Goal: Task Accomplishment & Management: Use online tool/utility

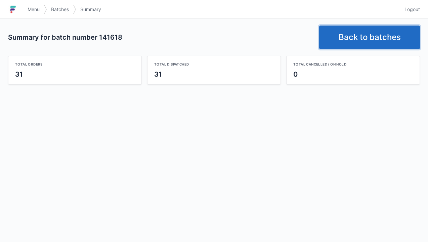
click at [360, 36] on link "Back to batches" at bounding box center [369, 38] width 101 height 24
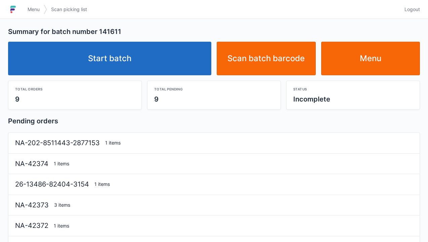
click at [135, 65] on link "Start batch" at bounding box center [109, 59] width 203 height 34
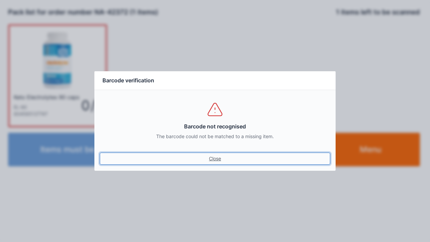
click at [213, 161] on link "Close" at bounding box center [215, 159] width 231 height 12
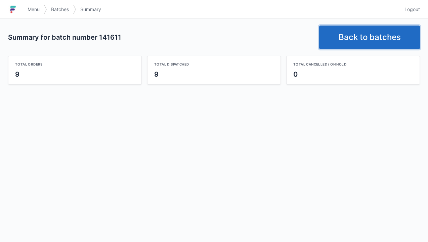
click at [372, 40] on link "Back to batches" at bounding box center [369, 38] width 101 height 24
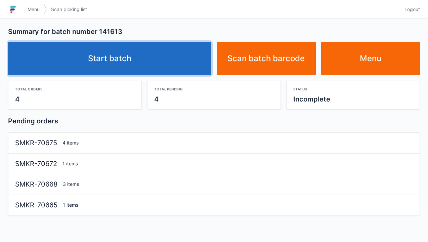
click at [126, 61] on link "Start batch" at bounding box center [109, 59] width 203 height 34
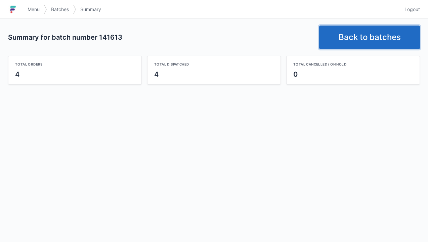
click at [362, 44] on link "Back to batches" at bounding box center [369, 38] width 101 height 24
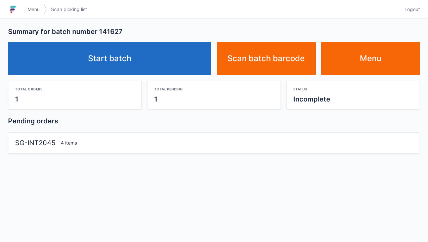
click at [116, 70] on link "Start batch" at bounding box center [109, 59] width 203 height 34
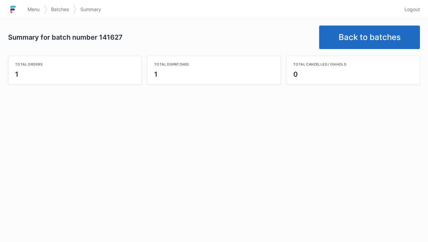
click at [367, 33] on link "Back to batches" at bounding box center [369, 38] width 101 height 24
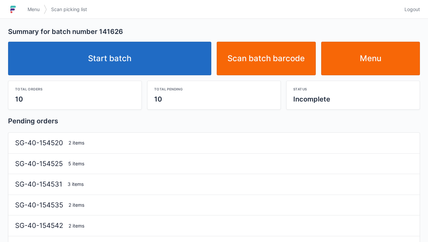
click at [116, 52] on link "Start batch" at bounding box center [109, 59] width 203 height 34
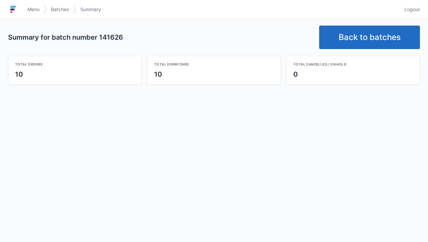
click at [364, 26] on link "Back to batches" at bounding box center [369, 38] width 101 height 24
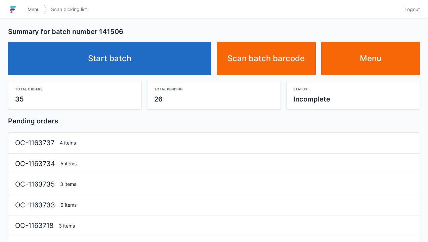
click at [127, 62] on link "Start batch" at bounding box center [109, 59] width 203 height 34
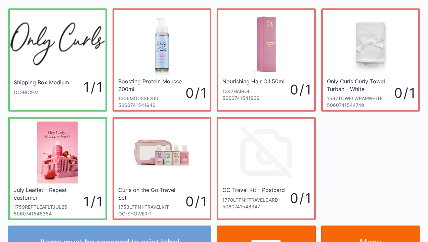
scroll to position [39, 0]
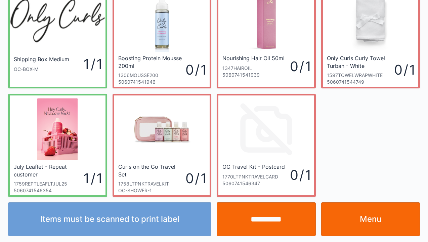
click at [368, 216] on link "Menu" at bounding box center [370, 219] width 99 height 34
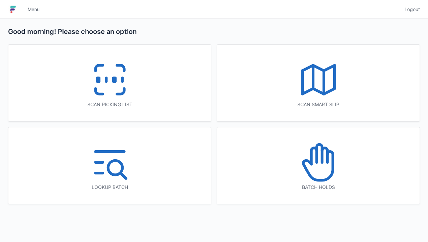
click at [100, 90] on icon at bounding box center [109, 79] width 43 height 43
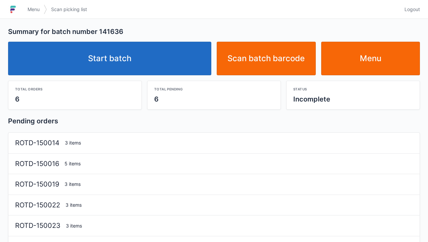
click at [129, 65] on link "Start batch" at bounding box center [109, 59] width 203 height 34
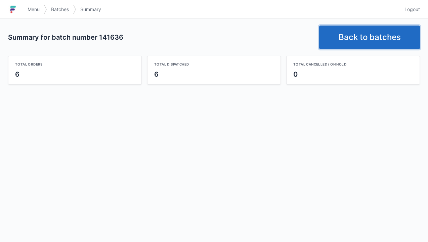
click at [366, 35] on link "Back to batches" at bounding box center [369, 38] width 101 height 24
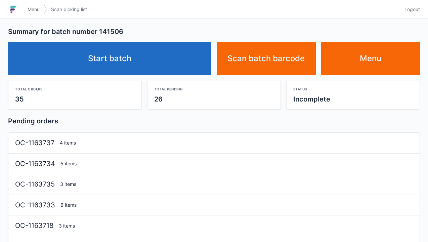
click at [130, 60] on link "Start batch" at bounding box center [109, 59] width 203 height 34
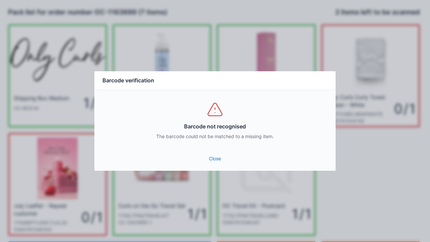
click at [211, 158] on link "Close" at bounding box center [215, 159] width 231 height 12
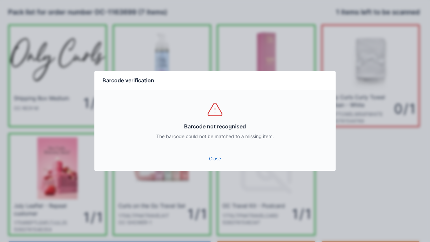
click at [204, 163] on link "Close" at bounding box center [215, 159] width 231 height 12
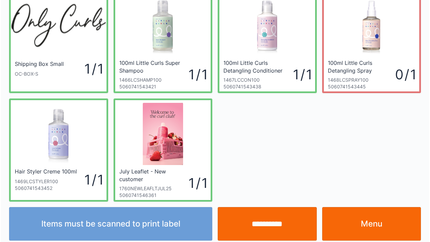
scroll to position [39, 0]
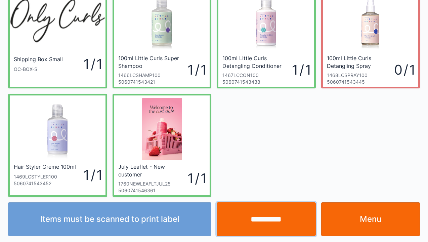
click at [278, 228] on input "**********" at bounding box center [266, 219] width 99 height 34
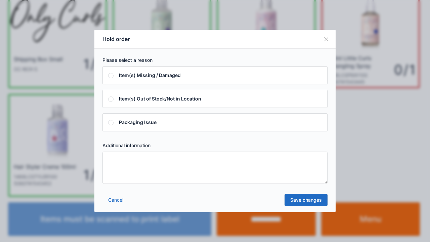
click at [116, 165] on textarea at bounding box center [215, 168] width 225 height 32
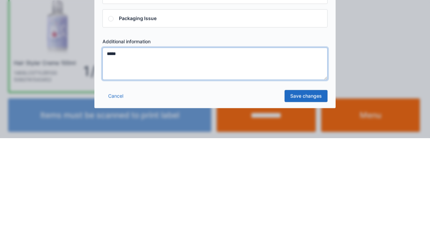
type textarea "*****"
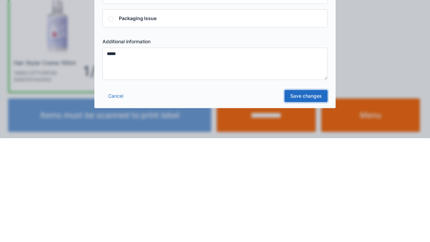
click at [308, 203] on link "Save changes" at bounding box center [306, 200] width 43 height 12
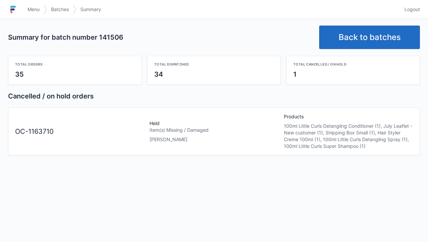
click at [166, 129] on div "Item(s) Missing / Damaged" at bounding box center [214, 130] width 129 height 7
click at [33, 11] on span "Menu" at bounding box center [34, 9] width 12 height 7
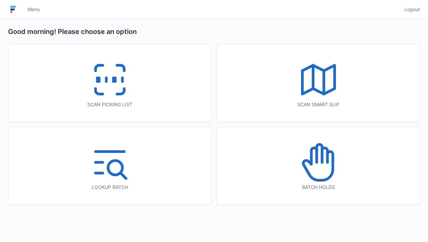
click at [321, 180] on icon at bounding box center [318, 166] width 30 height 29
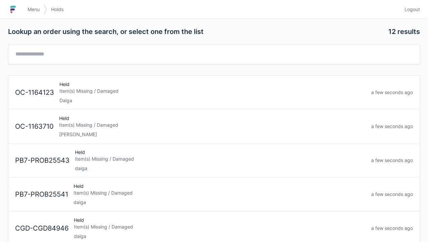
click at [108, 131] on div "[PERSON_NAME]" at bounding box center [212, 134] width 307 height 7
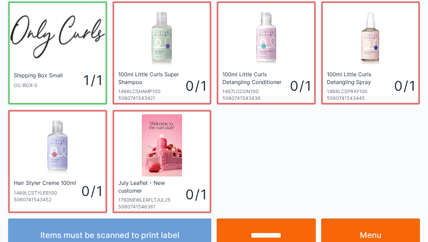
scroll to position [39, 0]
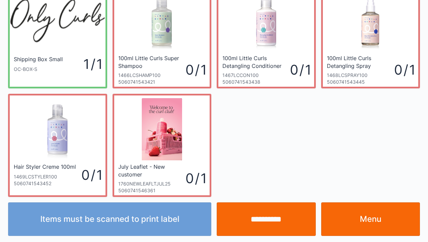
click at [371, 223] on link "Menu" at bounding box center [370, 219] width 99 height 34
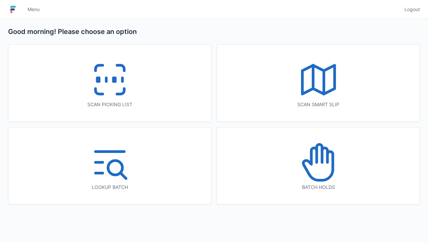
click at [114, 88] on icon at bounding box center [109, 79] width 43 height 43
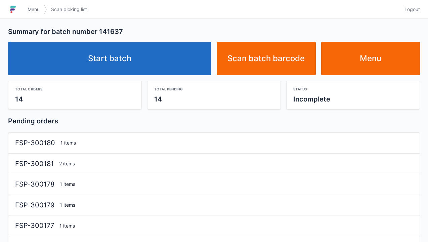
click at [134, 67] on link "Start batch" at bounding box center [109, 59] width 203 height 34
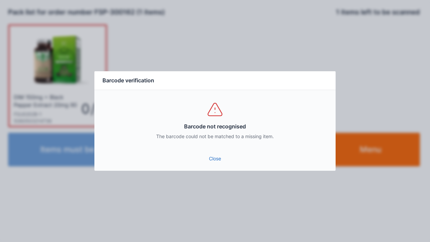
click at [215, 163] on link "Close" at bounding box center [215, 159] width 231 height 12
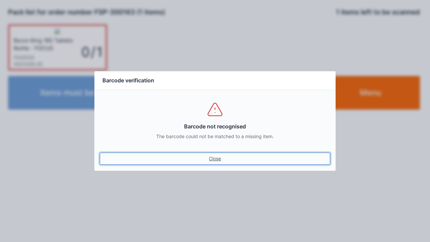
click at [221, 160] on link "Close" at bounding box center [215, 159] width 231 height 12
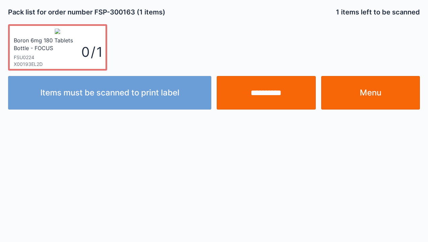
click at [284, 93] on input "**********" at bounding box center [266, 93] width 99 height 34
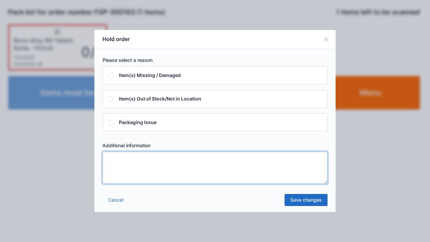
click at [119, 160] on textarea at bounding box center [215, 168] width 225 height 32
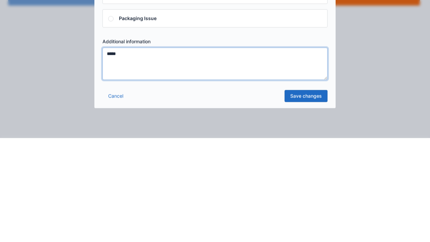
type textarea "*****"
click at [303, 204] on link "Save changes" at bounding box center [306, 200] width 43 height 12
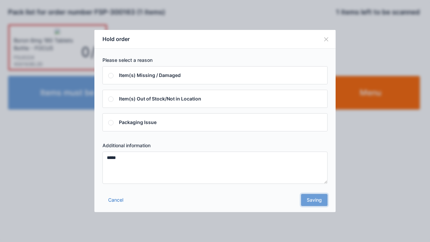
click at [316, 209] on div "Cancel Saving" at bounding box center [214, 202] width 241 height 20
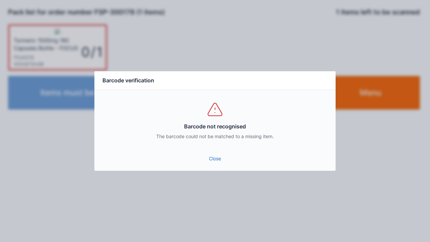
click at [221, 158] on link "Close" at bounding box center [215, 159] width 231 height 12
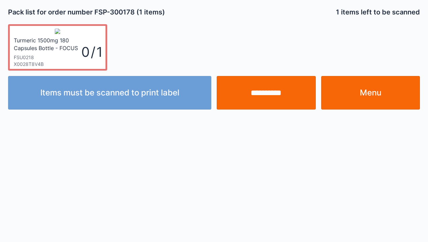
click at [267, 95] on input "**********" at bounding box center [266, 93] width 99 height 34
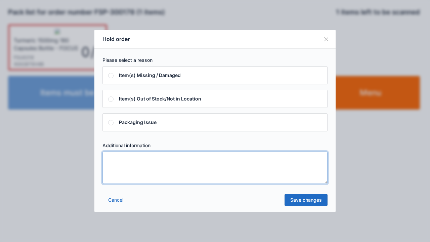
click at [116, 160] on textarea at bounding box center [215, 168] width 225 height 32
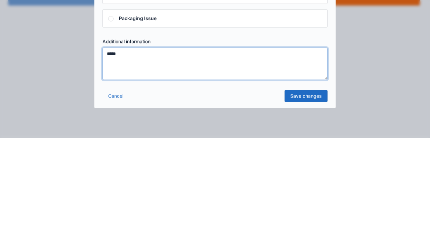
type textarea "*****"
click at [308, 204] on link "Save changes" at bounding box center [306, 200] width 43 height 12
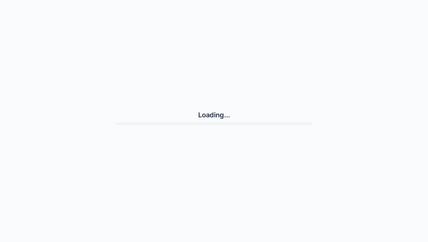
click at [321, 203] on div "Loading..." at bounding box center [214, 118] width 412 height 230
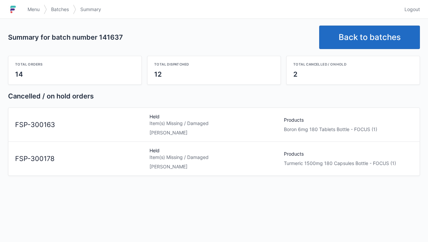
click at [180, 124] on div "Item(s) Missing / Damaged" at bounding box center [214, 123] width 129 height 7
click at [33, 11] on span "Menu" at bounding box center [34, 9] width 12 height 7
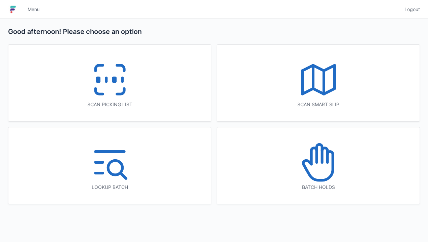
click at [318, 178] on icon at bounding box center [318, 162] width 43 height 43
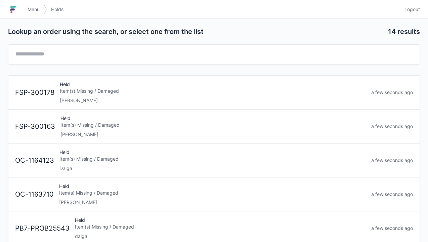
click at [105, 133] on div "[PERSON_NAME]" at bounding box center [214, 134] width 306 height 7
click at [106, 102] on div "Elena" at bounding box center [213, 100] width 306 height 7
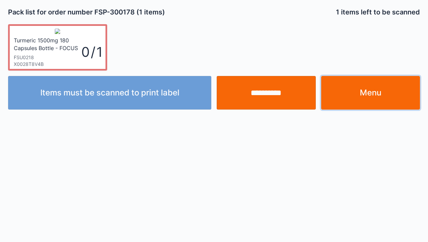
click at [374, 91] on link "Menu" at bounding box center [370, 93] width 99 height 34
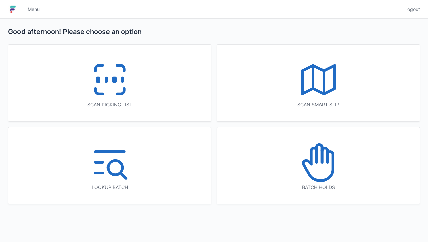
click at [106, 81] on line at bounding box center [106, 80] width 0 height 4
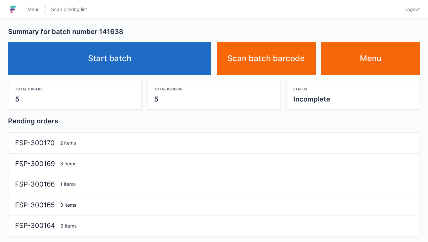
click at [134, 72] on link "Start batch" at bounding box center [109, 59] width 203 height 34
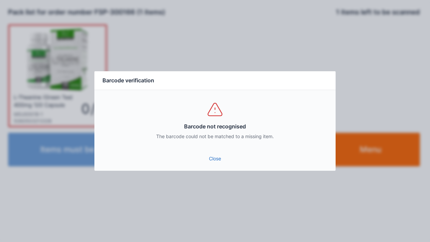
click at [214, 159] on link "Close" at bounding box center [215, 159] width 231 height 12
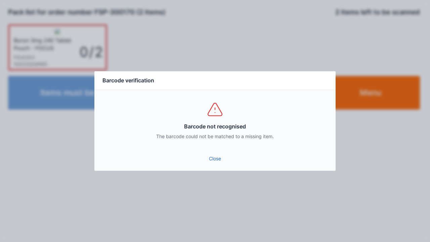
click at [216, 161] on link "Close" at bounding box center [215, 159] width 231 height 12
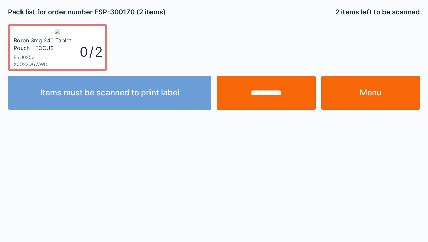
click at [268, 97] on input "**********" at bounding box center [266, 93] width 99 height 34
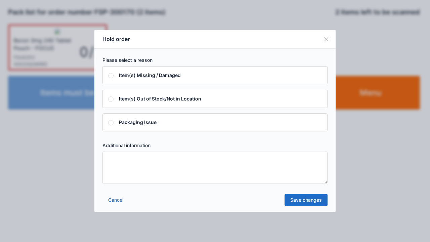
click at [114, 155] on textarea at bounding box center [215, 168] width 225 height 32
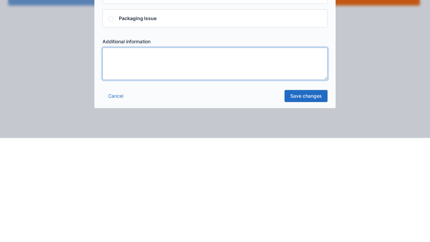
type textarea "*"
type textarea "*****"
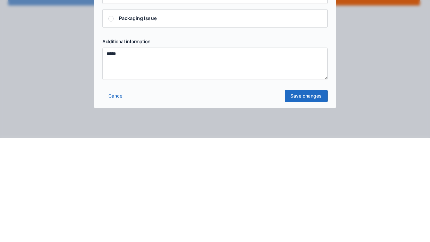
click at [307, 205] on link "Save changes" at bounding box center [306, 200] width 43 height 12
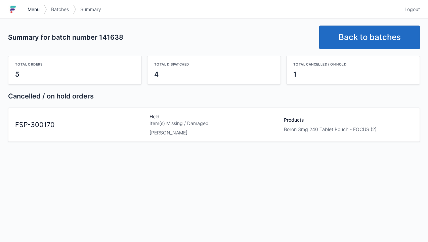
click at [36, 11] on span "Menu" at bounding box center [34, 9] width 12 height 7
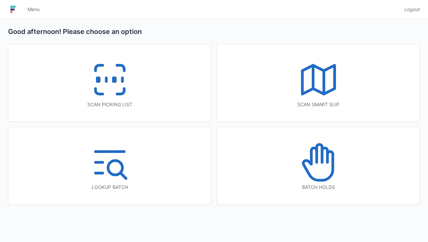
click at [317, 169] on icon at bounding box center [318, 162] width 43 height 43
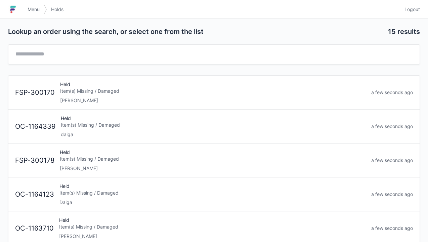
click at [106, 175] on link "FSP-300178 Held Item(s) Missing / Damaged [PERSON_NAME] a few seconds ago" at bounding box center [214, 161] width 412 height 34
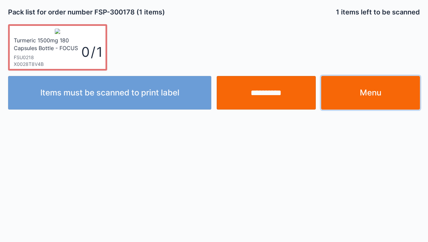
click at [378, 104] on link "Menu" at bounding box center [370, 93] width 99 height 34
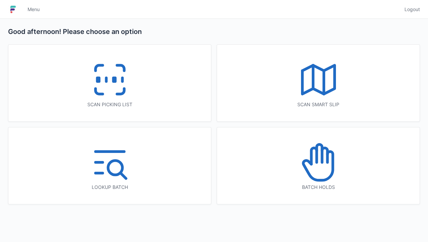
click at [323, 175] on icon at bounding box center [318, 162] width 43 height 43
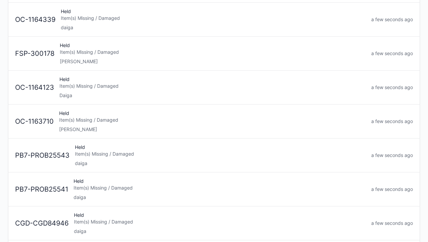
scroll to position [107, 0]
click at [104, 131] on div "[PERSON_NAME]" at bounding box center [212, 129] width 307 height 7
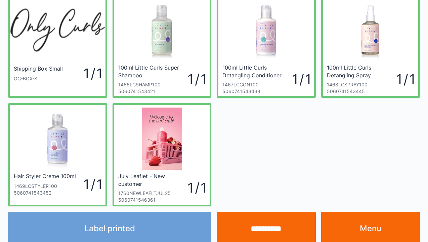
scroll to position [39, 0]
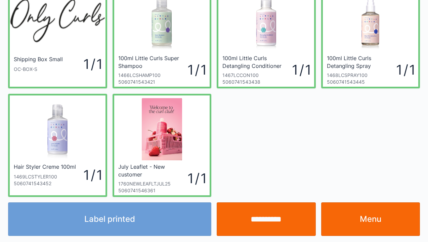
click at [134, 226] on div "Label printed" at bounding box center [109, 219] width 209 height 34
click at [140, 229] on div "Label printed" at bounding box center [109, 219] width 209 height 34
click at [116, 223] on div "Label printed" at bounding box center [109, 219] width 209 height 34
click at [159, 164] on div "July Leaflet - New customer" at bounding box center [152, 170] width 68 height 15
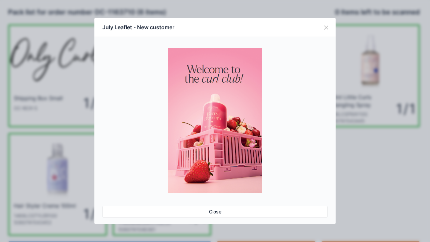
click at [220, 213] on link "Close" at bounding box center [215, 212] width 225 height 12
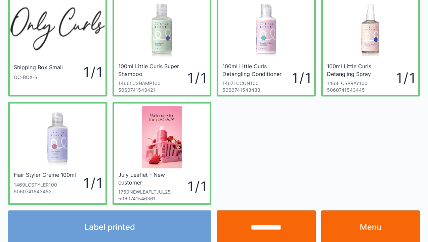
scroll to position [39, 0]
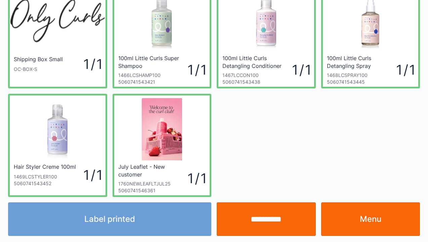
click at [122, 221] on div "Label printed" at bounding box center [109, 219] width 209 height 34
click at [125, 226] on div "Label printed" at bounding box center [109, 219] width 209 height 34
click at [130, 220] on div "Label printed" at bounding box center [109, 219] width 209 height 34
click at [135, 212] on div "Label printed" at bounding box center [109, 219] width 209 height 34
click at [118, 228] on div "Label printed" at bounding box center [109, 219] width 209 height 34
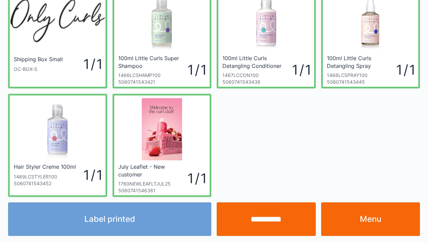
click at [128, 219] on div "Label printed" at bounding box center [109, 219] width 209 height 34
click at [126, 225] on div "Label printed" at bounding box center [109, 219] width 209 height 34
click at [127, 223] on div "Label printed" at bounding box center [109, 219] width 209 height 34
click at [128, 224] on div "Label printed" at bounding box center [109, 219] width 209 height 34
click at [127, 229] on div "Label printed" at bounding box center [109, 219] width 209 height 34
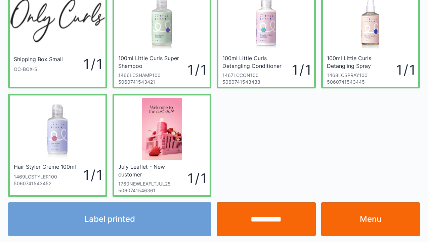
click at [361, 226] on link "Menu" at bounding box center [370, 219] width 99 height 34
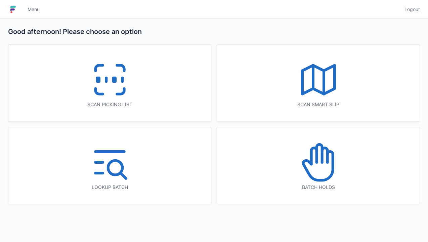
click at [321, 169] on icon at bounding box center [318, 162] width 43 height 43
click at [313, 162] on icon at bounding box center [318, 162] width 43 height 43
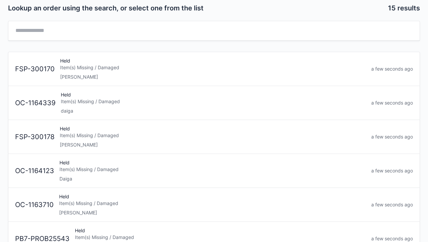
scroll to position [44, 0]
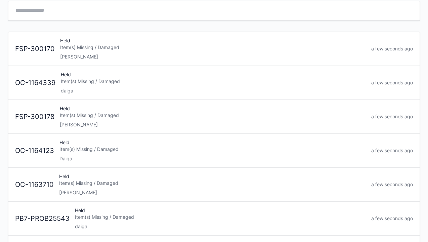
click at [75, 189] on div "Elena" at bounding box center [212, 192] width 307 height 7
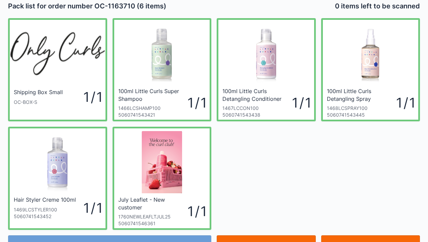
scroll to position [39, 0]
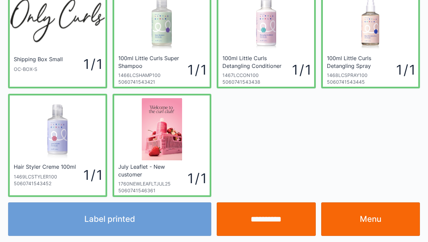
click at [108, 220] on div "Label printed" at bounding box center [109, 219] width 209 height 34
click at [127, 221] on div "Label printed" at bounding box center [109, 219] width 209 height 34
click at [370, 223] on link "Menu" at bounding box center [370, 219] width 99 height 34
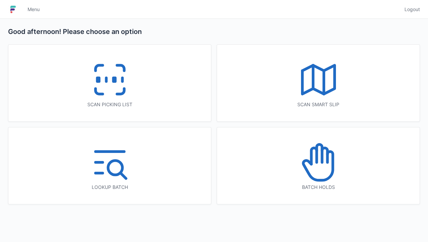
click at [310, 174] on icon at bounding box center [318, 166] width 30 height 29
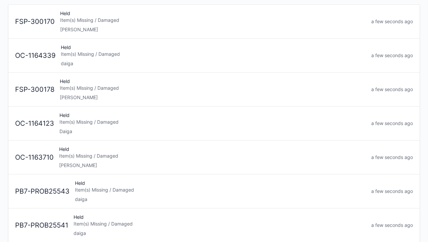
scroll to position [74, 0]
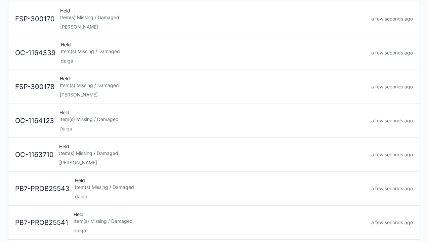
click at [88, 155] on div "Item(s) Missing / Damaged" at bounding box center [212, 153] width 307 height 7
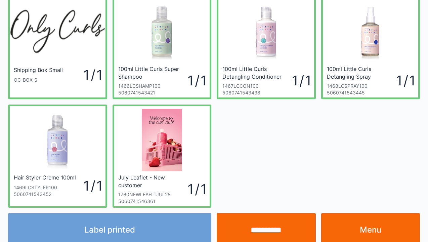
scroll to position [39, 0]
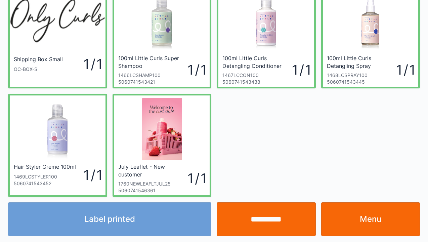
click at [135, 222] on div "Label printed" at bounding box center [109, 219] width 209 height 34
click at [137, 223] on div "Label printed" at bounding box center [109, 219] width 209 height 34
click at [131, 226] on div "Label printed" at bounding box center [109, 219] width 209 height 34
click at [124, 227] on div "Label printed" at bounding box center [109, 219] width 209 height 34
click at [126, 226] on div "Label printed" at bounding box center [109, 219] width 209 height 34
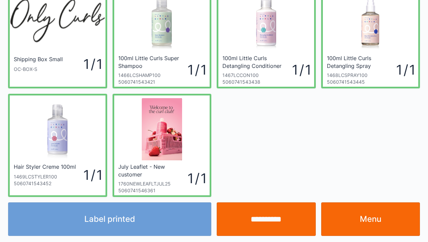
click at [131, 222] on div "Label printed" at bounding box center [109, 219] width 209 height 34
click at [125, 225] on div "Label printed" at bounding box center [109, 219] width 209 height 34
click at [124, 220] on div "Label printed" at bounding box center [109, 219] width 209 height 34
click at [126, 217] on div "Label printed" at bounding box center [109, 219] width 209 height 34
click at [131, 223] on div "Label printed" at bounding box center [109, 219] width 209 height 34
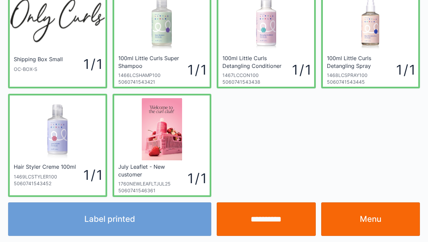
click at [366, 220] on link "Menu" at bounding box center [370, 219] width 99 height 34
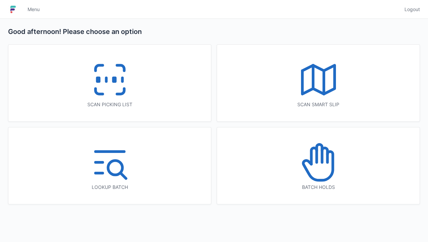
click at [115, 86] on icon at bounding box center [109, 79] width 43 height 43
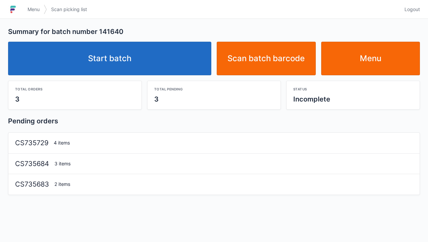
click at [127, 67] on link "Start batch" at bounding box center [109, 59] width 203 height 34
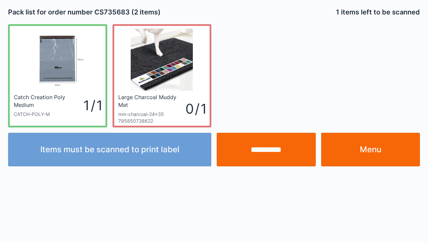
click at [364, 151] on link "Menu" at bounding box center [370, 150] width 99 height 34
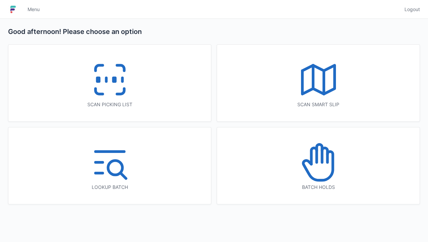
click at [315, 163] on icon at bounding box center [318, 162] width 43 height 43
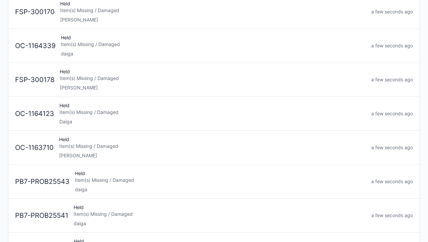
scroll to position [81, 0]
click at [104, 148] on div "Item(s) Missing / Damaged" at bounding box center [212, 146] width 307 height 7
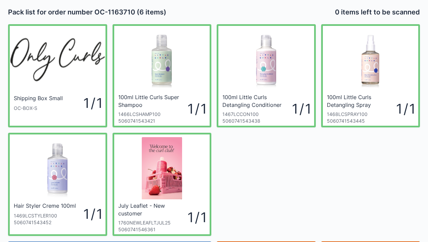
scroll to position [39, 0]
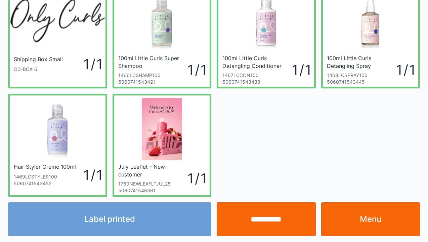
click at [146, 225] on div "Label printed" at bounding box center [109, 219] width 209 height 34
click at [136, 223] on div "Label printed" at bounding box center [109, 219] width 209 height 34
click at [139, 224] on div "Label printed" at bounding box center [109, 219] width 209 height 34
click at [137, 227] on div "Label printed" at bounding box center [109, 219] width 209 height 34
click at [143, 222] on div "Label printed" at bounding box center [109, 219] width 209 height 34
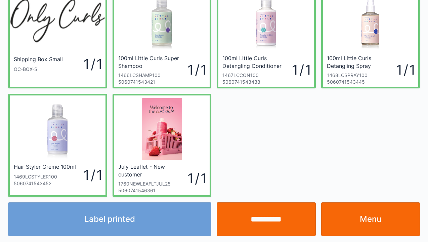
click at [119, 223] on div "Label printed" at bounding box center [109, 219] width 209 height 34
click at [123, 221] on div "Label printed" at bounding box center [109, 219] width 209 height 34
click at [122, 222] on div "Label printed" at bounding box center [109, 219] width 209 height 34
click at [122, 221] on div "Label printed" at bounding box center [109, 219] width 209 height 34
click at [318, 197] on div "**********" at bounding box center [214, 216] width 418 height 39
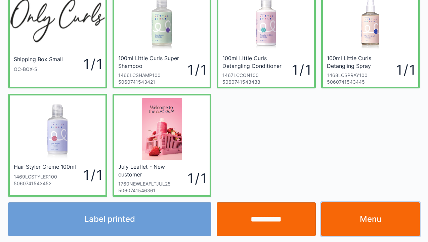
click at [377, 223] on link "Menu" at bounding box center [370, 219] width 99 height 34
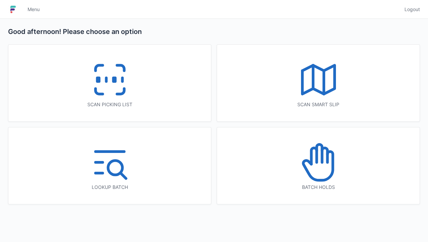
click at [114, 88] on icon at bounding box center [109, 79] width 43 height 43
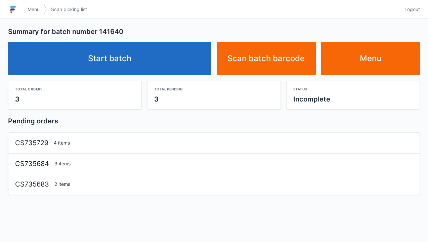
click at [139, 52] on link "Start batch" at bounding box center [109, 59] width 203 height 34
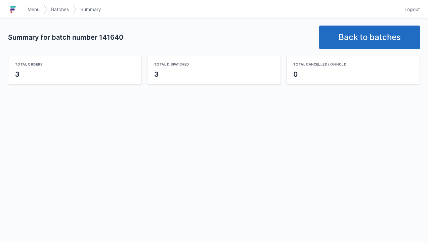
click at [364, 41] on link "Back to batches" at bounding box center [369, 38] width 101 height 24
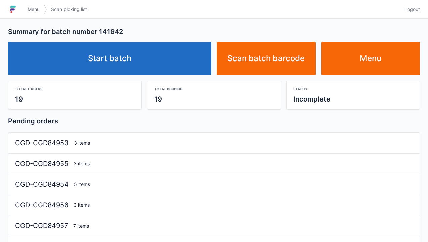
click at [123, 61] on link "Start batch" at bounding box center [109, 59] width 203 height 34
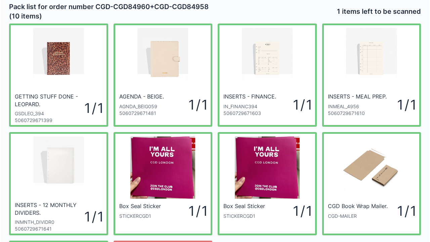
scroll to position [1, 0]
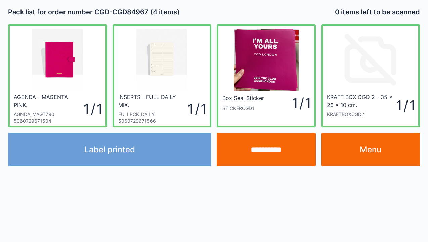
click at [427, 241] on div "**********" at bounding box center [214, 121] width 428 height 242
click at [381, 160] on link "Menu" at bounding box center [370, 150] width 99 height 34
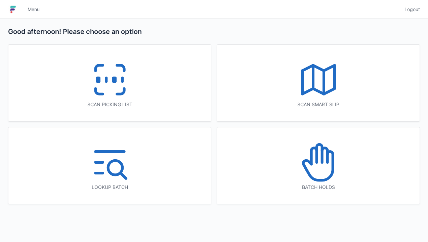
click at [315, 174] on icon at bounding box center [318, 162] width 43 height 43
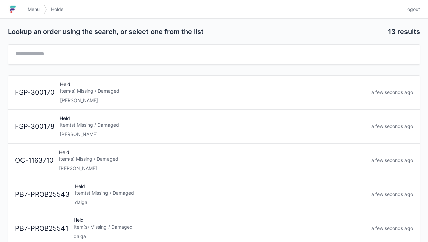
click at [96, 136] on div "Elena" at bounding box center [213, 134] width 306 height 7
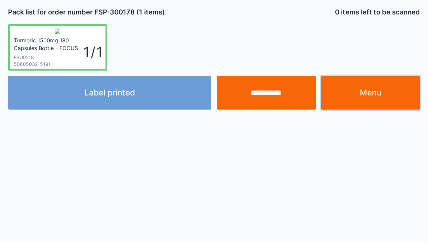
click at [372, 98] on link "Menu" at bounding box center [370, 93] width 99 height 34
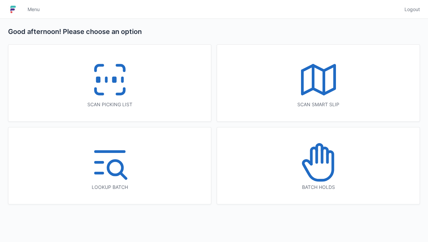
click at [309, 170] on icon at bounding box center [318, 162] width 43 height 43
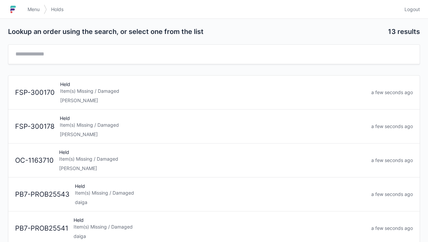
click at [91, 126] on div "Item(s) Missing / Damaged" at bounding box center [213, 125] width 306 height 7
click at [74, 99] on div "Elena" at bounding box center [213, 100] width 306 height 7
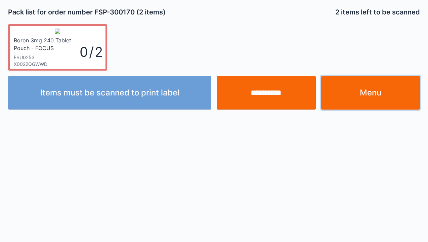
click at [381, 92] on link "Menu" at bounding box center [370, 93] width 99 height 34
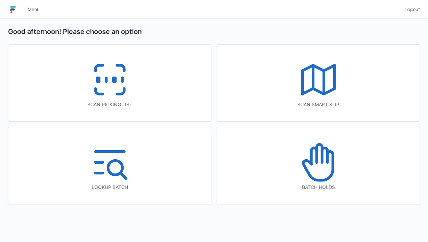
click at [100, 91] on icon at bounding box center [109, 79] width 43 height 43
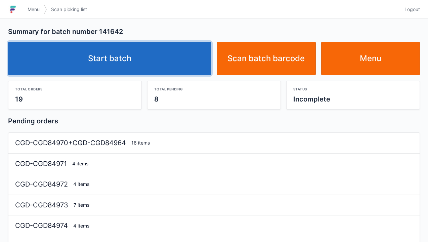
click at [137, 65] on link "Start batch" at bounding box center [109, 59] width 203 height 34
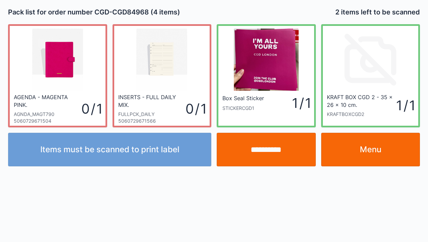
click at [378, 152] on link "Menu" at bounding box center [370, 150] width 99 height 34
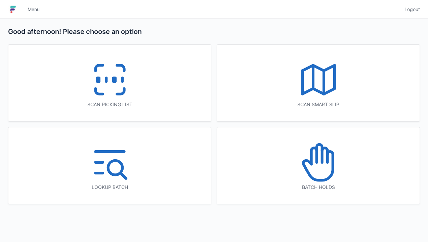
click at [105, 88] on icon at bounding box center [109, 79] width 43 height 43
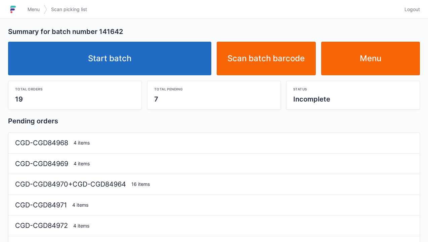
click at [119, 62] on link "Start batch" at bounding box center [109, 59] width 203 height 34
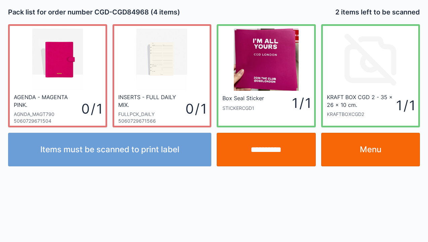
click at [260, 159] on input "**********" at bounding box center [266, 150] width 99 height 34
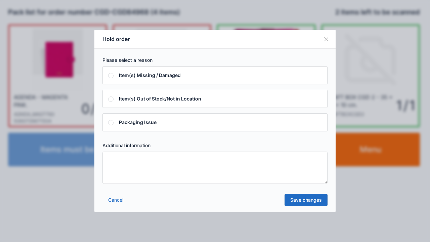
click at [118, 200] on link "Cancel" at bounding box center [116, 200] width 27 height 12
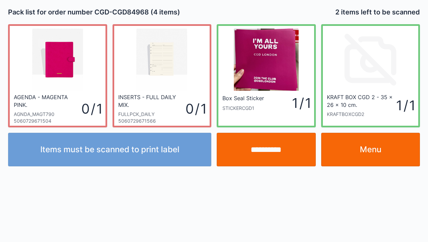
click at [272, 153] on input "**********" at bounding box center [266, 150] width 99 height 34
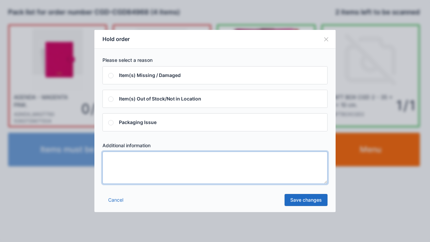
click at [112, 160] on textarea at bounding box center [215, 168] width 225 height 32
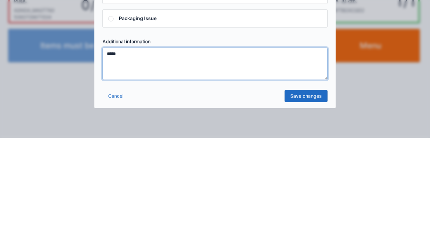
type textarea "*****"
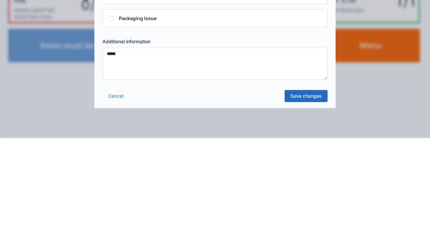
click at [304, 203] on link "Save changes" at bounding box center [306, 200] width 43 height 12
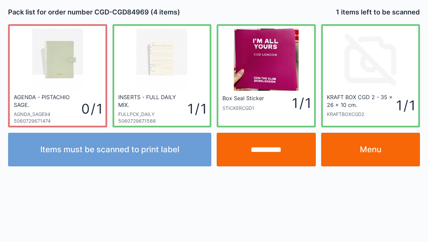
click at [273, 156] on input "**********" at bounding box center [266, 150] width 99 height 34
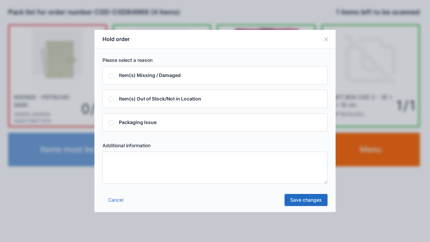
click at [108, 169] on textarea at bounding box center [215, 168] width 225 height 32
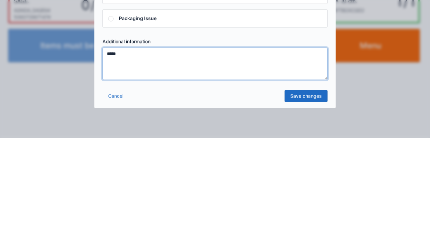
type textarea "*****"
click at [310, 204] on link "Save changes" at bounding box center [306, 200] width 43 height 12
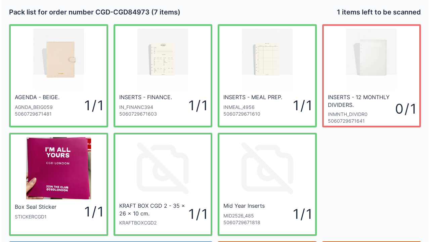
scroll to position [39, 0]
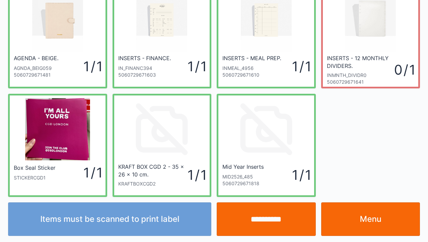
click at [269, 231] on input "**********" at bounding box center [266, 219] width 99 height 34
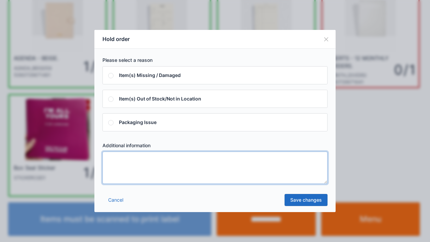
click at [114, 165] on textarea at bounding box center [215, 168] width 225 height 32
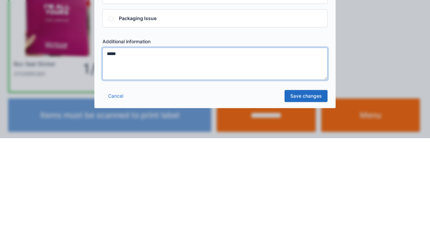
type textarea "*****"
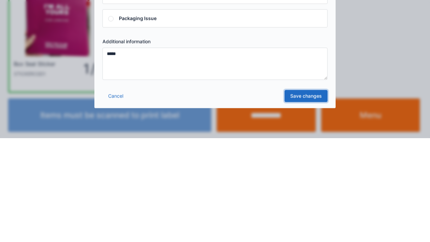
click at [307, 205] on link "Save changes" at bounding box center [306, 200] width 43 height 12
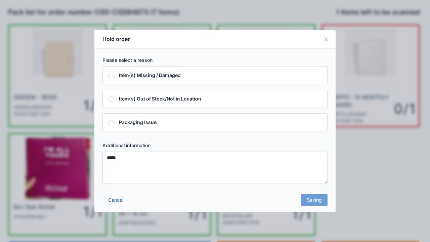
click at [320, 205] on div "Cancel Saving" at bounding box center [214, 202] width 241 height 20
click at [315, 206] on div "Cancel Saving" at bounding box center [214, 202] width 241 height 20
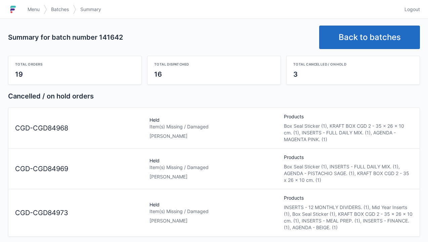
scroll to position [1, 0]
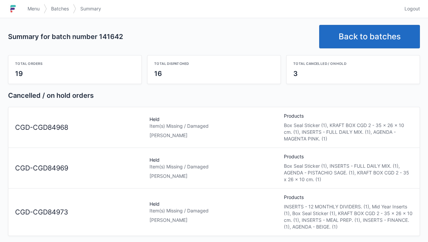
click at [28, 11] on span "Menu" at bounding box center [34, 8] width 12 height 7
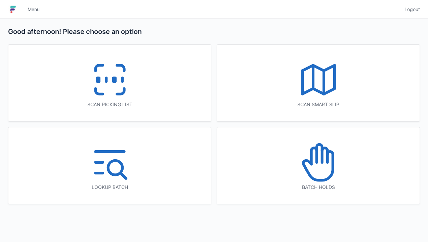
click at [320, 170] on icon at bounding box center [318, 162] width 43 height 43
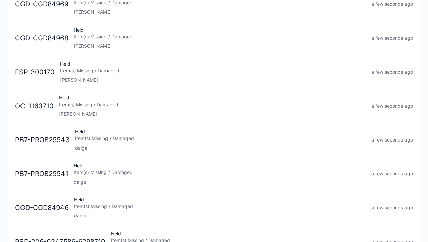
scroll to position [121, 0]
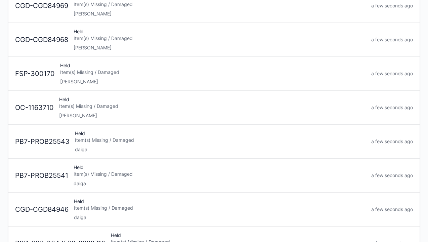
click at [81, 105] on div "Item(s) Missing / Damaged" at bounding box center [212, 106] width 307 height 7
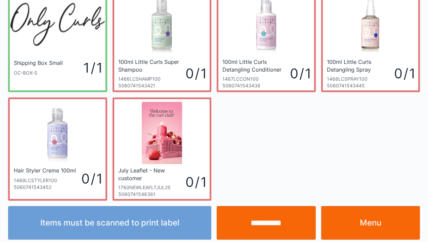
scroll to position [39, 0]
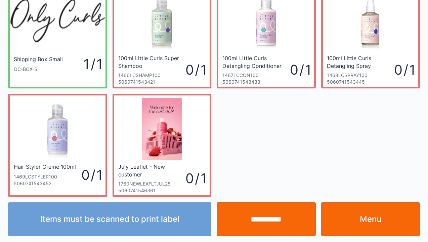
click at [385, 222] on link "Menu" at bounding box center [370, 219] width 99 height 34
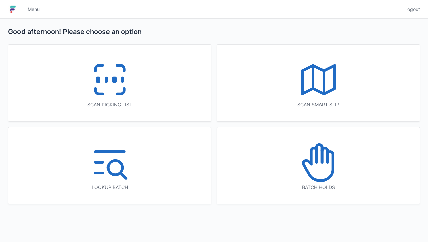
click at [129, 81] on icon at bounding box center [109, 79] width 43 height 43
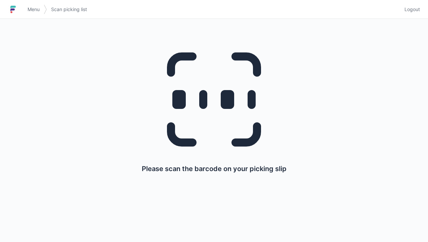
click at [38, 7] on span "Menu" at bounding box center [34, 9] width 12 height 7
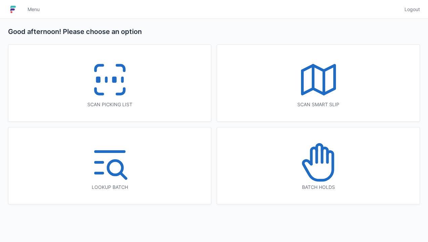
click at [108, 89] on icon at bounding box center [109, 79] width 43 height 43
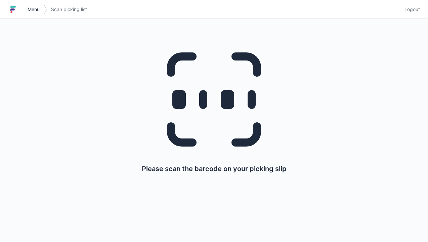
click at [35, 14] on link "Menu" at bounding box center [34, 9] width 20 height 12
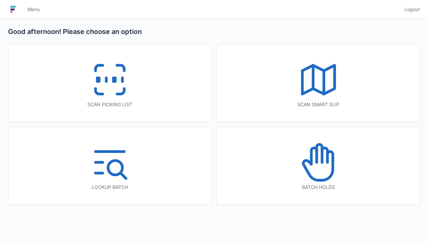
click at [310, 169] on icon at bounding box center [318, 162] width 43 height 43
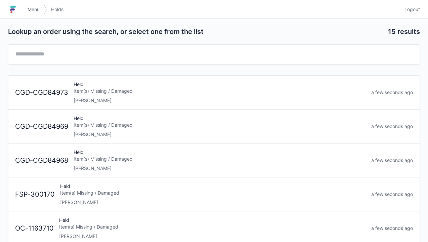
click at [109, 93] on div "Item(s) Missing / Damaged" at bounding box center [220, 91] width 293 height 7
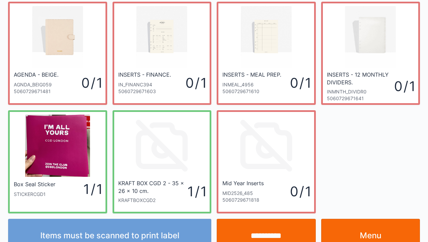
scroll to position [39, 0]
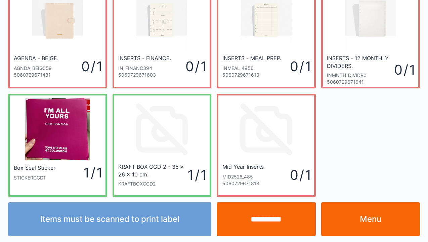
click at [374, 231] on link "Menu" at bounding box center [370, 219] width 99 height 34
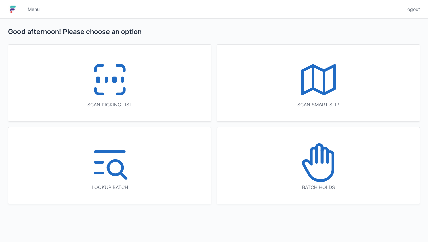
click at [311, 169] on icon at bounding box center [318, 162] width 43 height 43
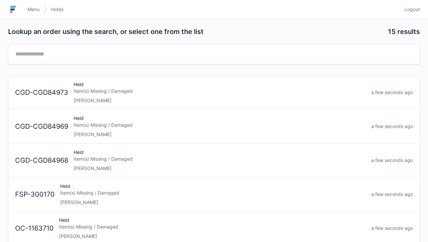
click at [87, 131] on div "Elena" at bounding box center [220, 134] width 293 height 7
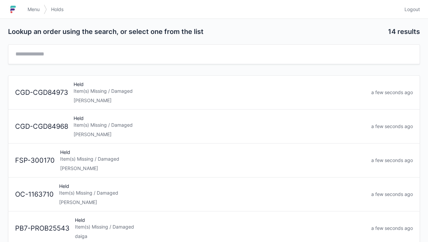
click at [110, 92] on div "Item(s) Missing / Damaged" at bounding box center [220, 91] width 293 height 7
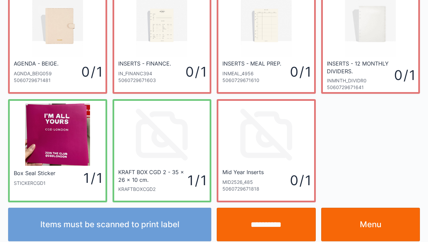
scroll to position [39, 0]
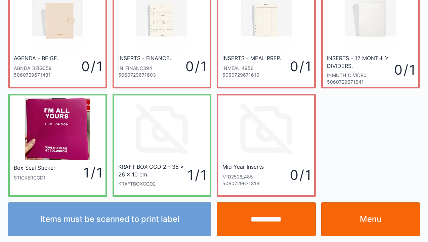
click at [359, 231] on link "Menu" at bounding box center [370, 219] width 99 height 34
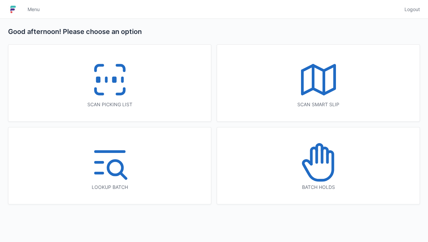
click at [114, 82] on rect at bounding box center [114, 80] width 2 height 4
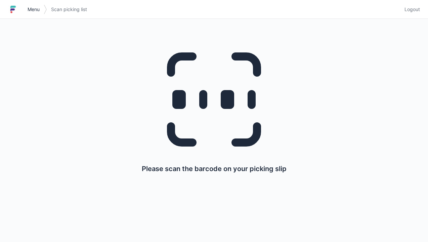
click at [32, 9] on span "Menu" at bounding box center [34, 9] width 12 height 7
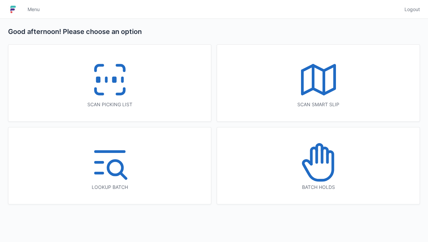
click at [323, 172] on icon at bounding box center [318, 162] width 43 height 43
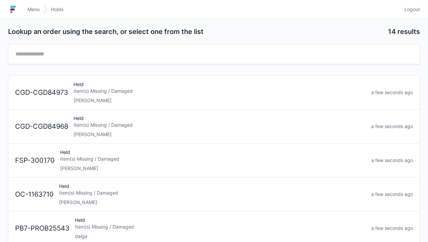
click at [98, 131] on div "Elena" at bounding box center [220, 134] width 293 height 7
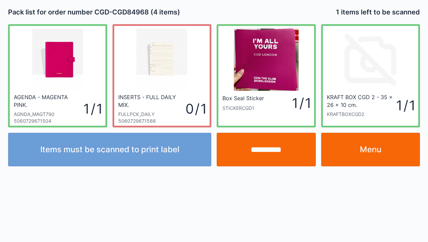
click at [371, 159] on link "Menu" at bounding box center [370, 150] width 99 height 34
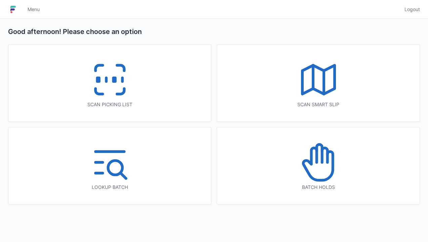
click at [313, 173] on icon at bounding box center [318, 162] width 43 height 43
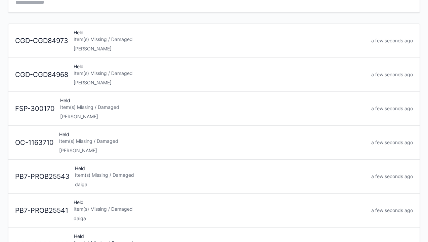
scroll to position [53, 0]
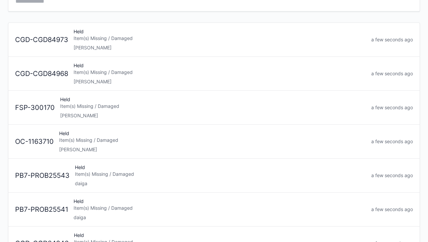
click at [102, 125] on div "OC-1163710 Held Item(s) Missing / Damaged Elena a few seconds ago" at bounding box center [213, 139] width 403 height 28
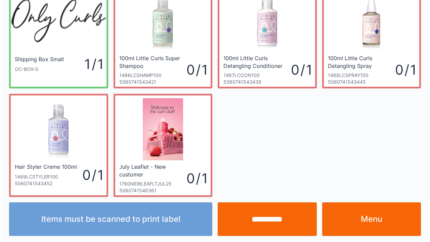
scroll to position [39, 0]
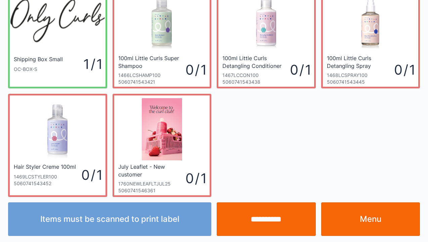
click at [274, 226] on input "**********" at bounding box center [266, 219] width 99 height 34
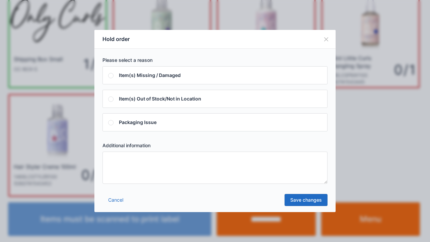
click at [311, 202] on link "Save changes" at bounding box center [306, 200] width 43 height 12
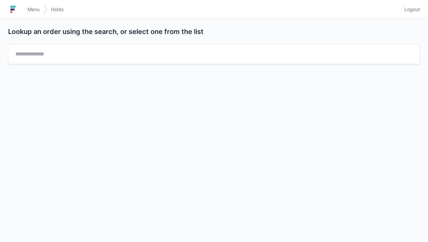
click at [116, 205] on div "Lookup an order using the search, or select one from the list" at bounding box center [214, 130] width 428 height 223
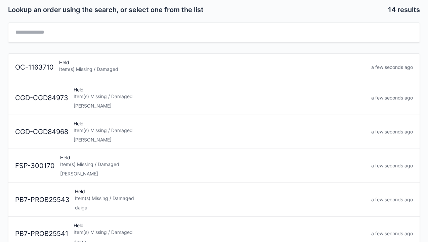
scroll to position [22, 0]
click at [85, 68] on div "Item(s) Missing / Damaged" at bounding box center [212, 69] width 307 height 7
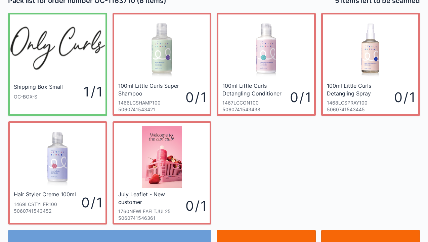
scroll to position [39, 0]
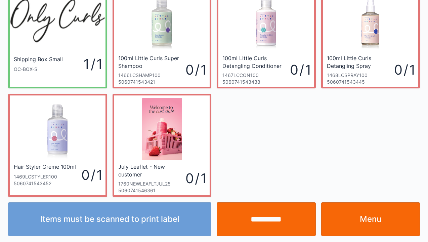
click at [127, 228] on div "Items must be scanned to print label" at bounding box center [109, 219] width 209 height 34
click at [132, 225] on div "Items must be scanned to print label" at bounding box center [109, 219] width 209 height 34
click at [376, 222] on link "Menu" at bounding box center [370, 219] width 99 height 34
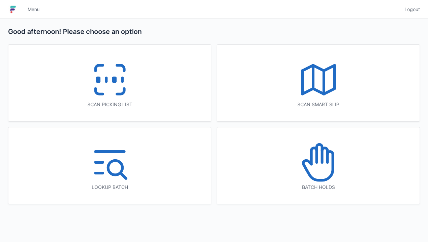
click at [108, 101] on icon at bounding box center [109, 79] width 43 height 43
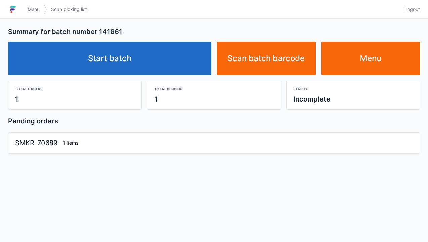
click at [127, 66] on link "Start batch" at bounding box center [109, 59] width 203 height 34
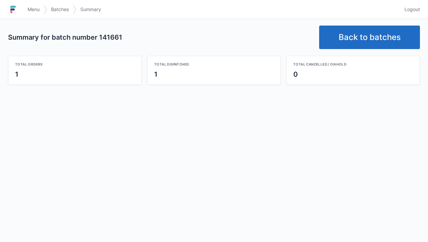
click at [353, 34] on link "Back to batches" at bounding box center [369, 38] width 101 height 24
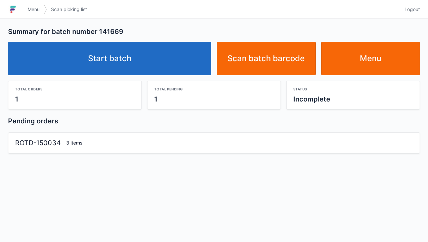
click at [132, 61] on link "Start batch" at bounding box center [109, 59] width 203 height 34
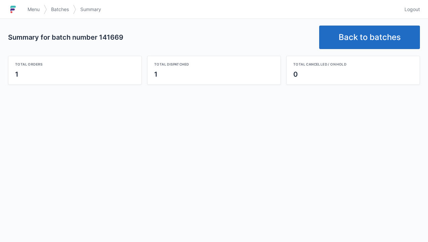
click at [365, 36] on link "Back to batches" at bounding box center [369, 38] width 101 height 24
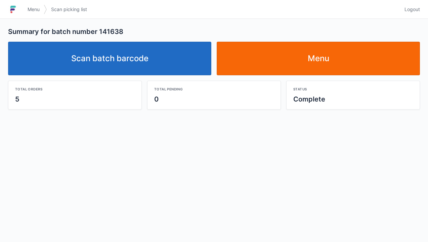
click at [111, 68] on link "Scan batch barcode" at bounding box center [109, 59] width 203 height 34
click at [114, 65] on link "Scan batch barcode" at bounding box center [109, 59] width 203 height 34
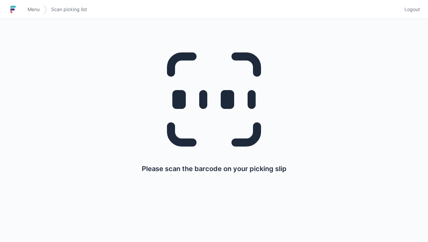
click at [35, 9] on span "Menu" at bounding box center [34, 9] width 12 height 7
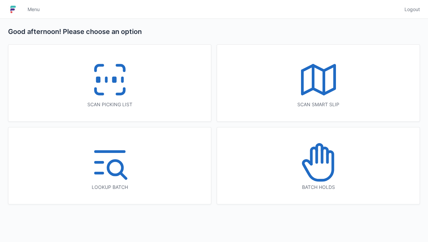
click at [100, 88] on icon at bounding box center [109, 79] width 43 height 43
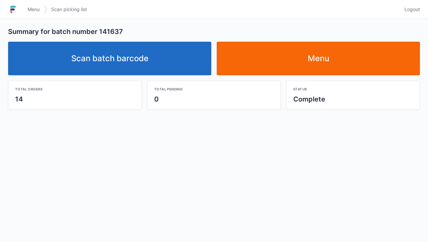
click at [108, 67] on link "Scan batch barcode" at bounding box center [109, 59] width 203 height 34
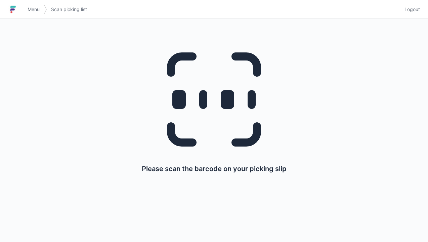
click at [32, 11] on span "Menu" at bounding box center [34, 9] width 12 height 7
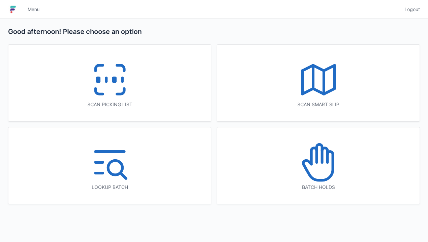
click at [321, 177] on icon at bounding box center [318, 162] width 43 height 43
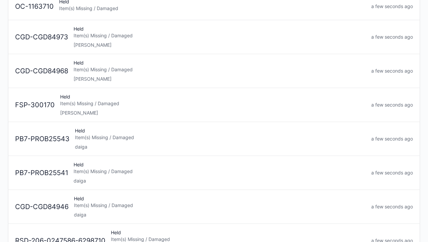
scroll to position [82, 0]
click at [85, 120] on link "FSP-300170 Held Item(s) Missing / Damaged Elena a few seconds ago" at bounding box center [214, 106] width 412 height 34
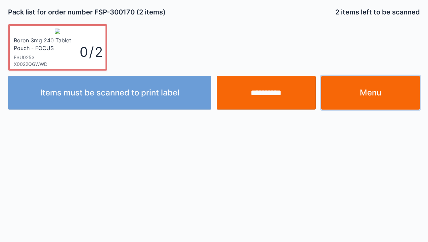
click at [370, 97] on link "Menu" at bounding box center [370, 93] width 99 height 34
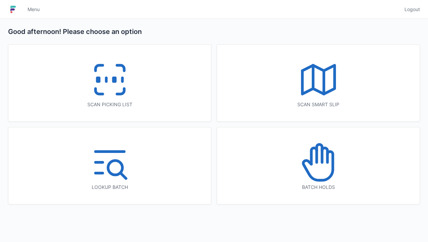
click at [324, 167] on icon at bounding box center [318, 162] width 43 height 43
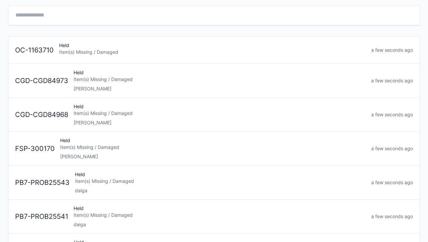
scroll to position [40, 0]
click at [96, 154] on div "Elena" at bounding box center [213, 156] width 306 height 7
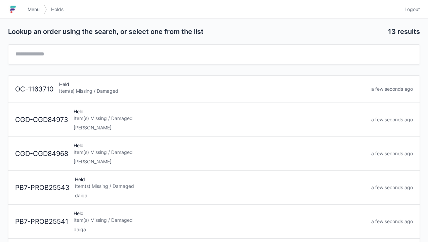
click at [29, 7] on span "Menu" at bounding box center [34, 9] width 12 height 7
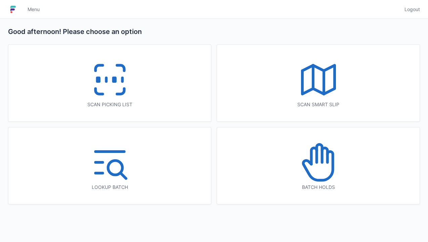
click at [115, 88] on icon at bounding box center [109, 79] width 43 height 43
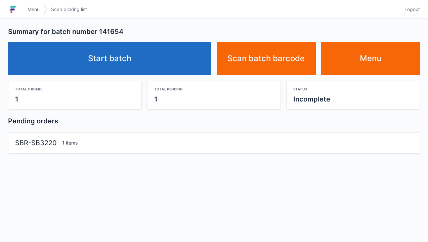
click at [114, 54] on link "Start batch" at bounding box center [109, 59] width 203 height 34
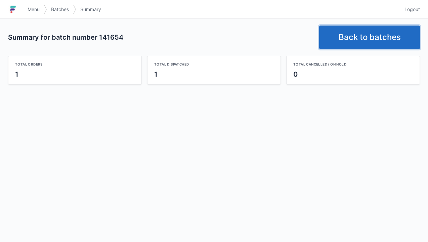
click at [366, 33] on link "Back to batches" at bounding box center [369, 38] width 101 height 24
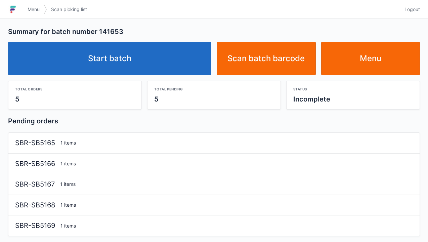
click at [121, 71] on link "Start batch" at bounding box center [109, 59] width 203 height 34
